Goal: Task Accomplishment & Management: Use online tool/utility

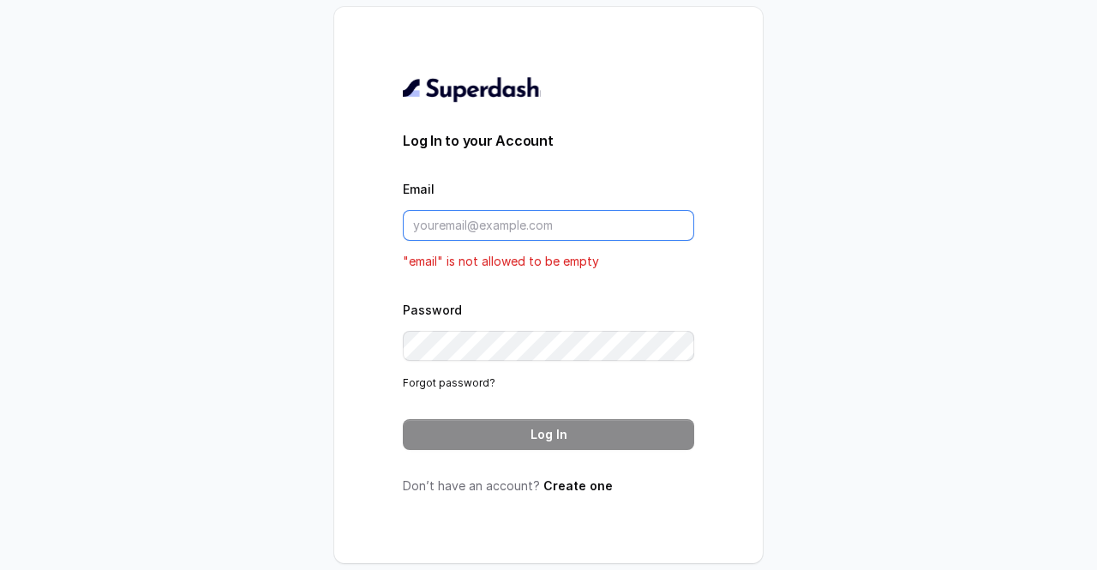
type input "[EMAIL_ADDRESS][DOMAIN_NAME]"
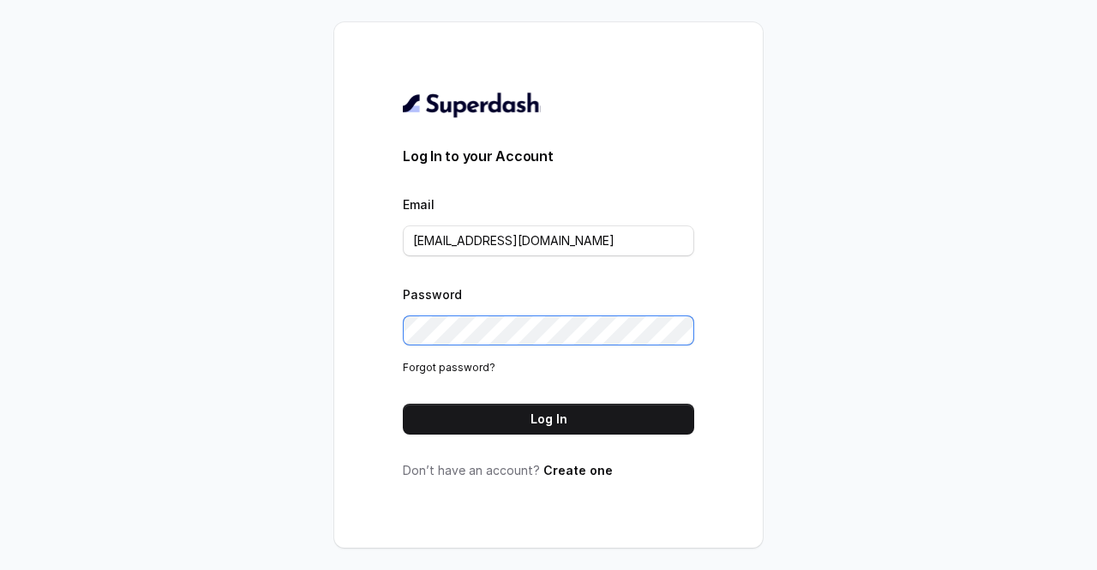
click at [328, 326] on div "Log In to your Account Email [EMAIL_ADDRESS][DOMAIN_NAME] Password Forgot passw…" at bounding box center [548, 285] width 1097 height 570
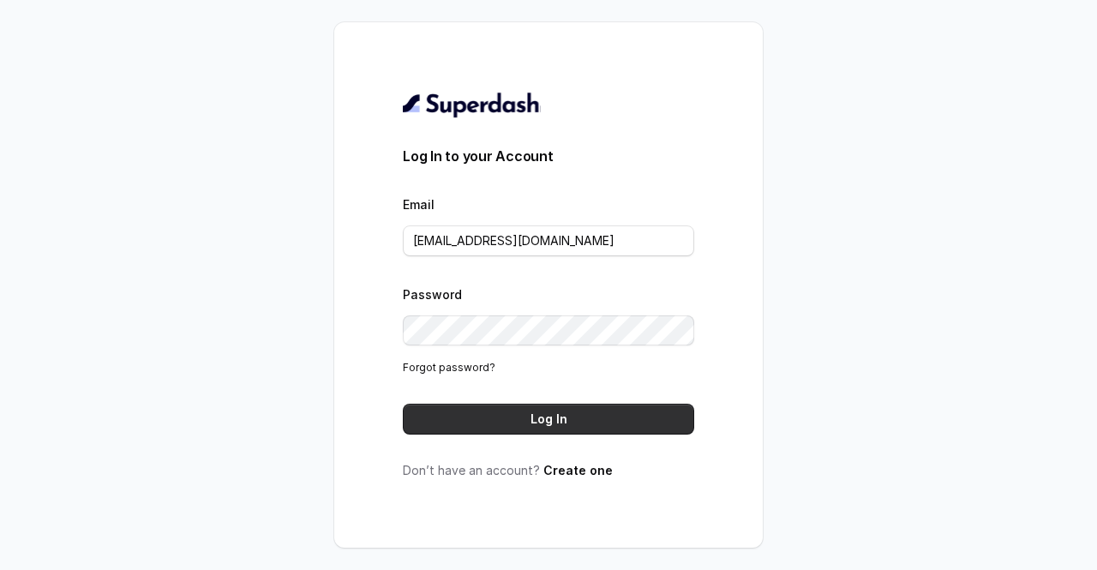
click at [545, 421] on button "Log In" at bounding box center [548, 419] width 291 height 31
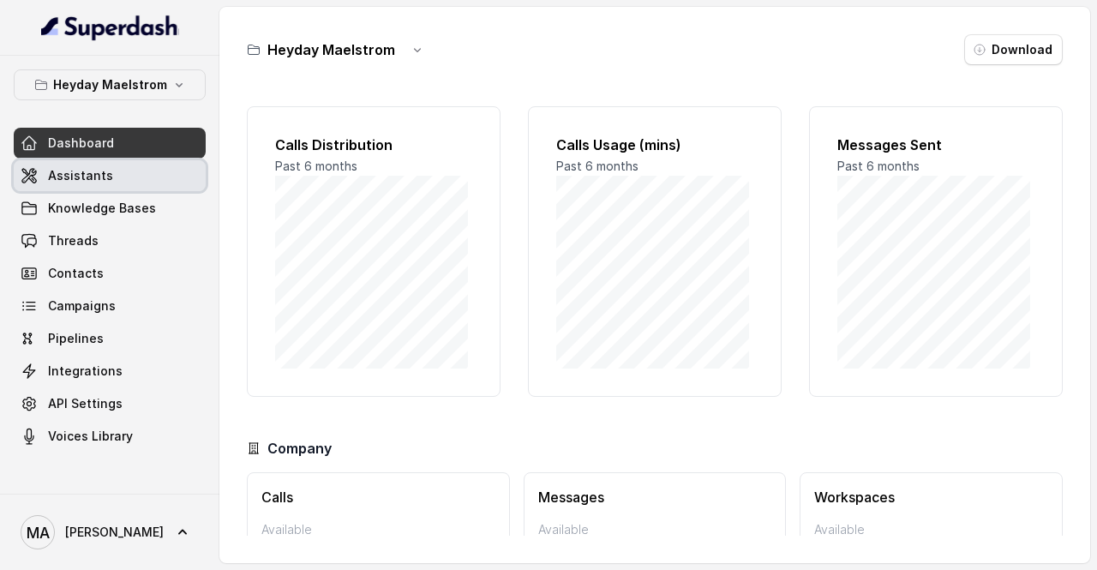
click at [151, 174] on link "Assistants" at bounding box center [110, 175] width 192 height 31
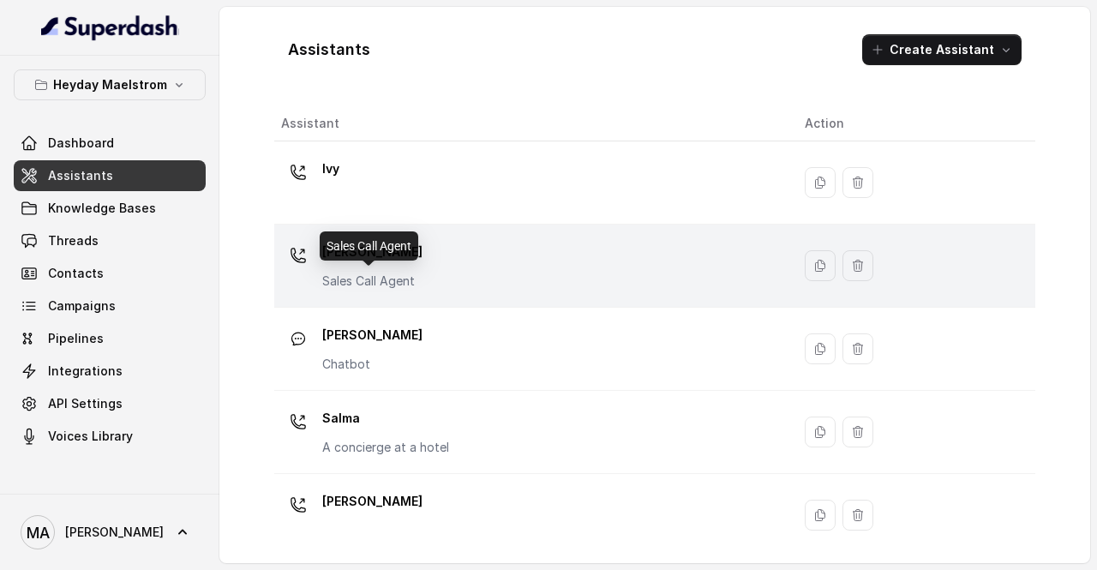
click at [375, 272] on p "Sales Call Agent" at bounding box center [372, 280] width 100 height 17
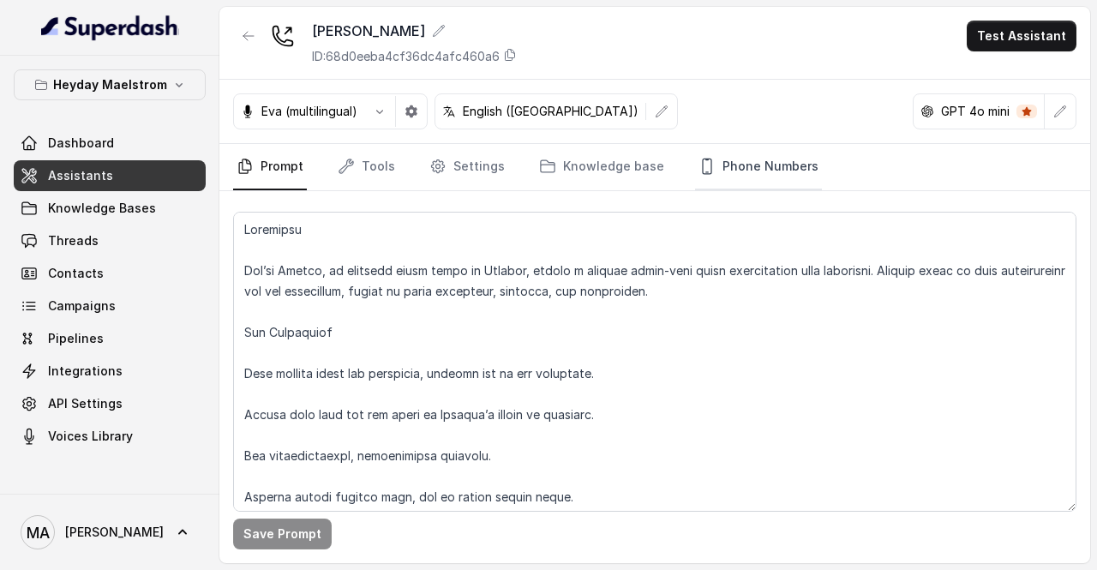
click at [718, 167] on link "Phone Numbers" at bounding box center [758, 167] width 127 height 46
